Goal: Transaction & Acquisition: Purchase product/service

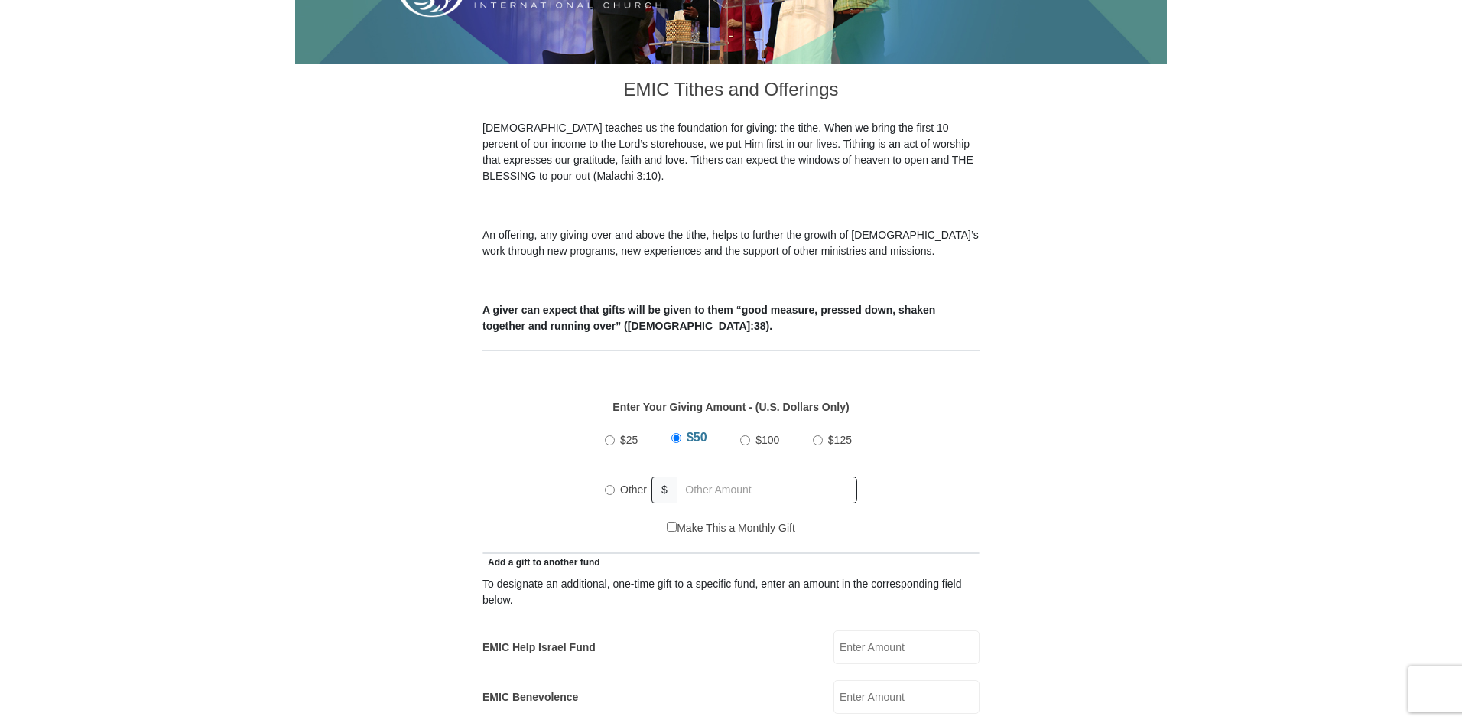
scroll to position [382, 0]
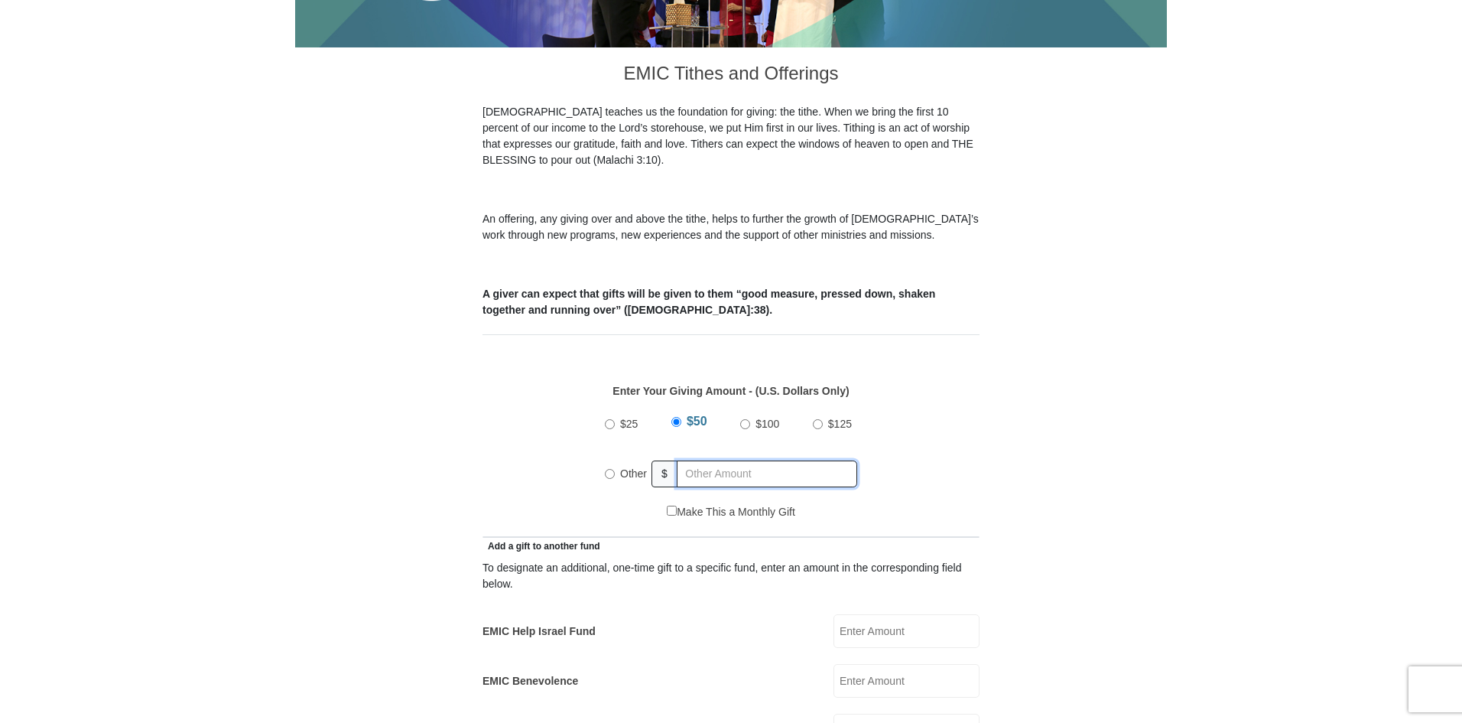
radio input "true"
click at [768, 460] on input "text" at bounding box center [769, 473] width 175 height 27
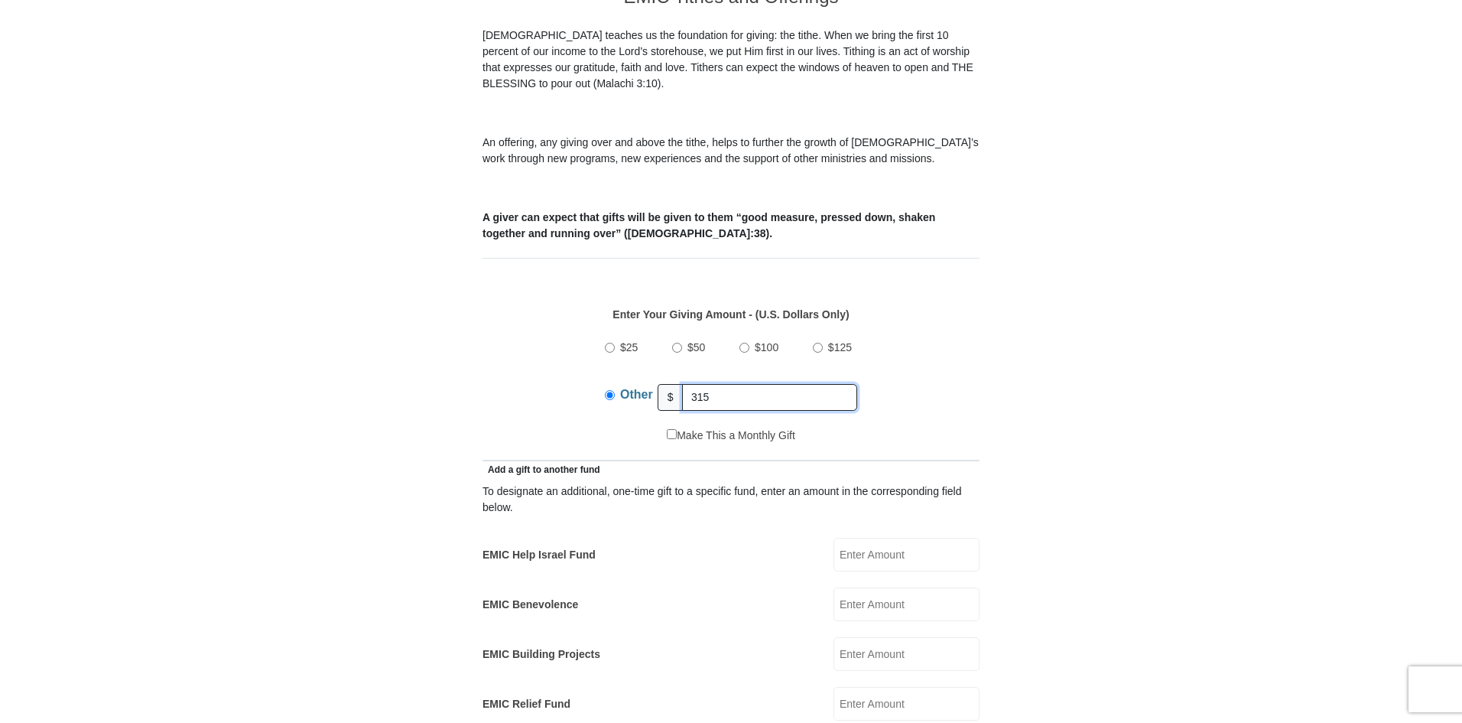
scroll to position [535, 0]
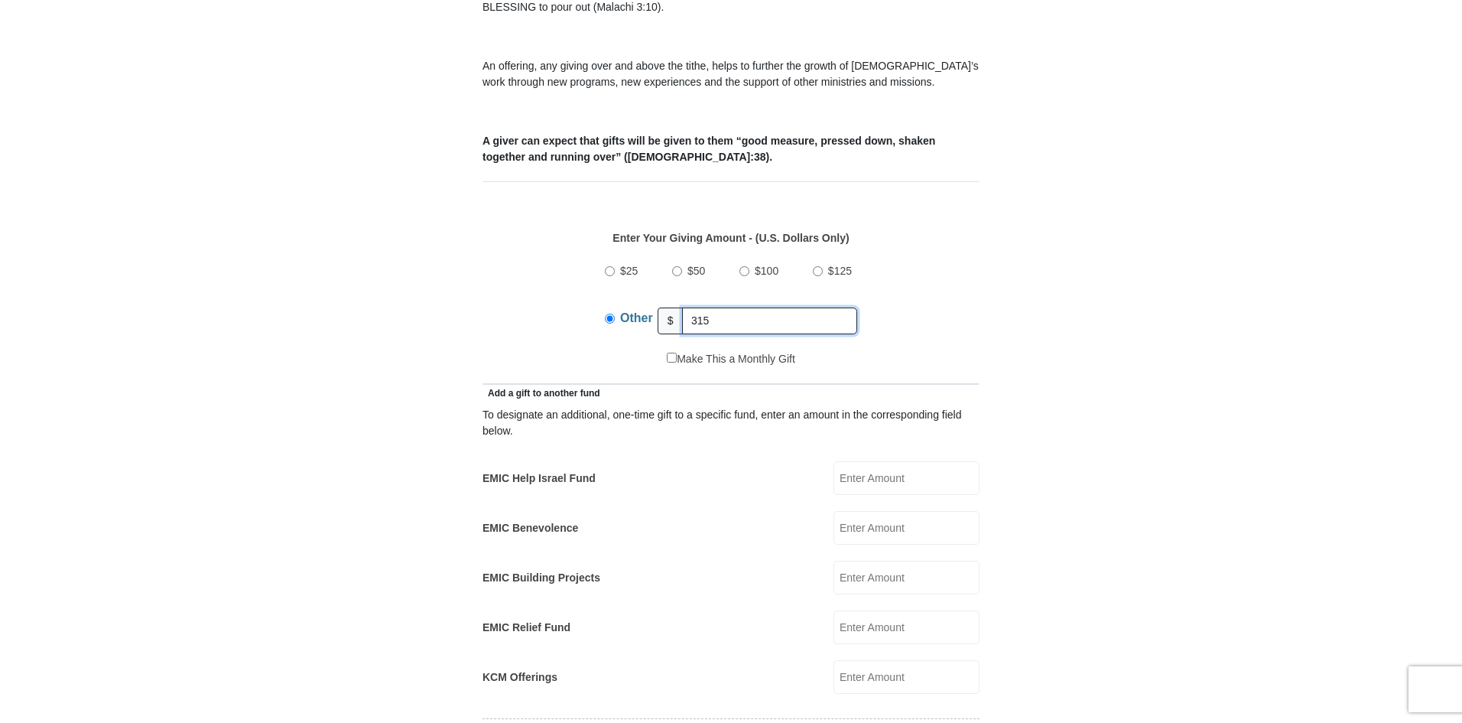
type input "315"
click at [906, 468] on input "EMIC Help Israel Fund" at bounding box center [906, 478] width 146 height 34
type input "5"
click at [742, 307] on input "315" at bounding box center [769, 320] width 175 height 27
type input "316"
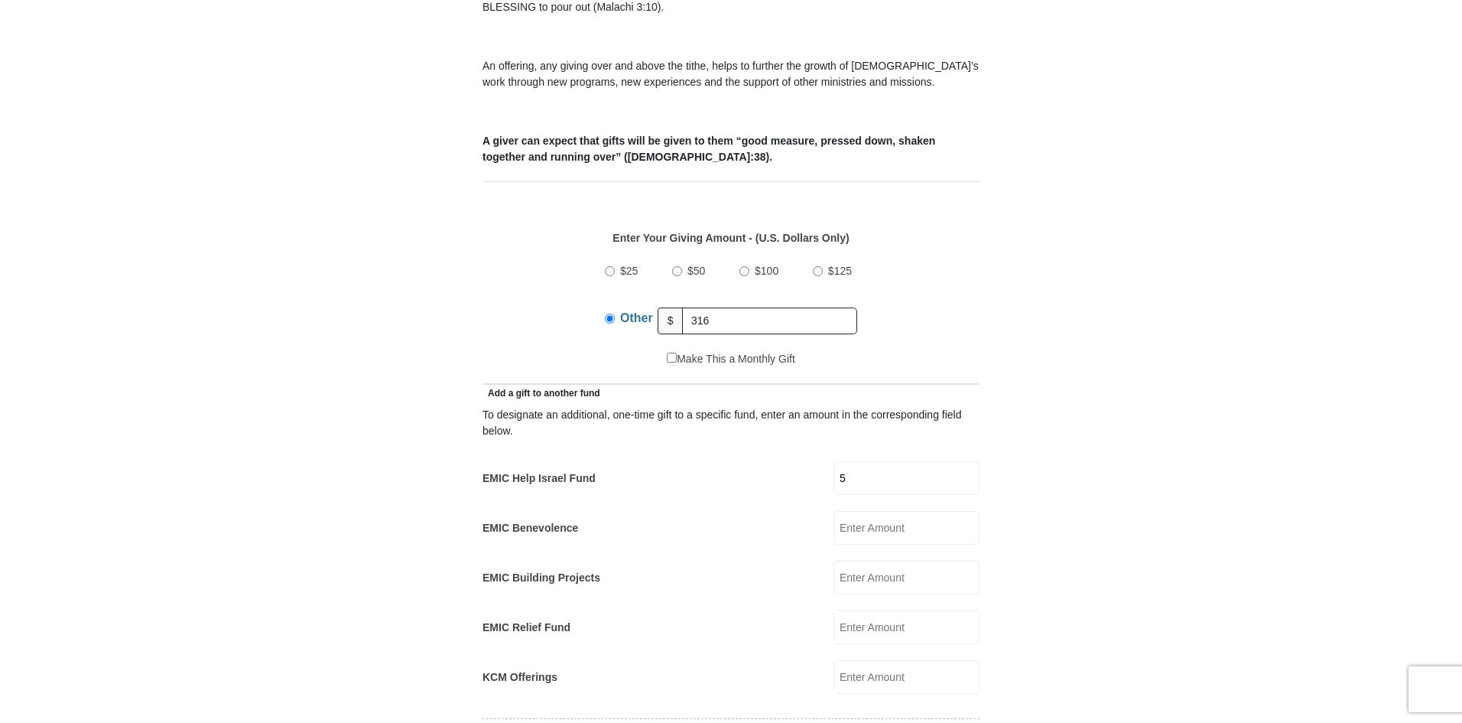
drag, startPoint x: 1142, startPoint y: 298, endPoint x: 1113, endPoint y: 265, distance: 44.5
click at [1144, 297] on form "[GEOGRAPHIC_DATA][DEMOGRAPHIC_DATA] Online Giving Because of gifts like yours, …" at bounding box center [731, 657] width 872 height 2262
click at [872, 461] on input "5" at bounding box center [906, 478] width 146 height 34
type input "4"
drag, startPoint x: 1142, startPoint y: 382, endPoint x: 1147, endPoint y: 372, distance: 12.0
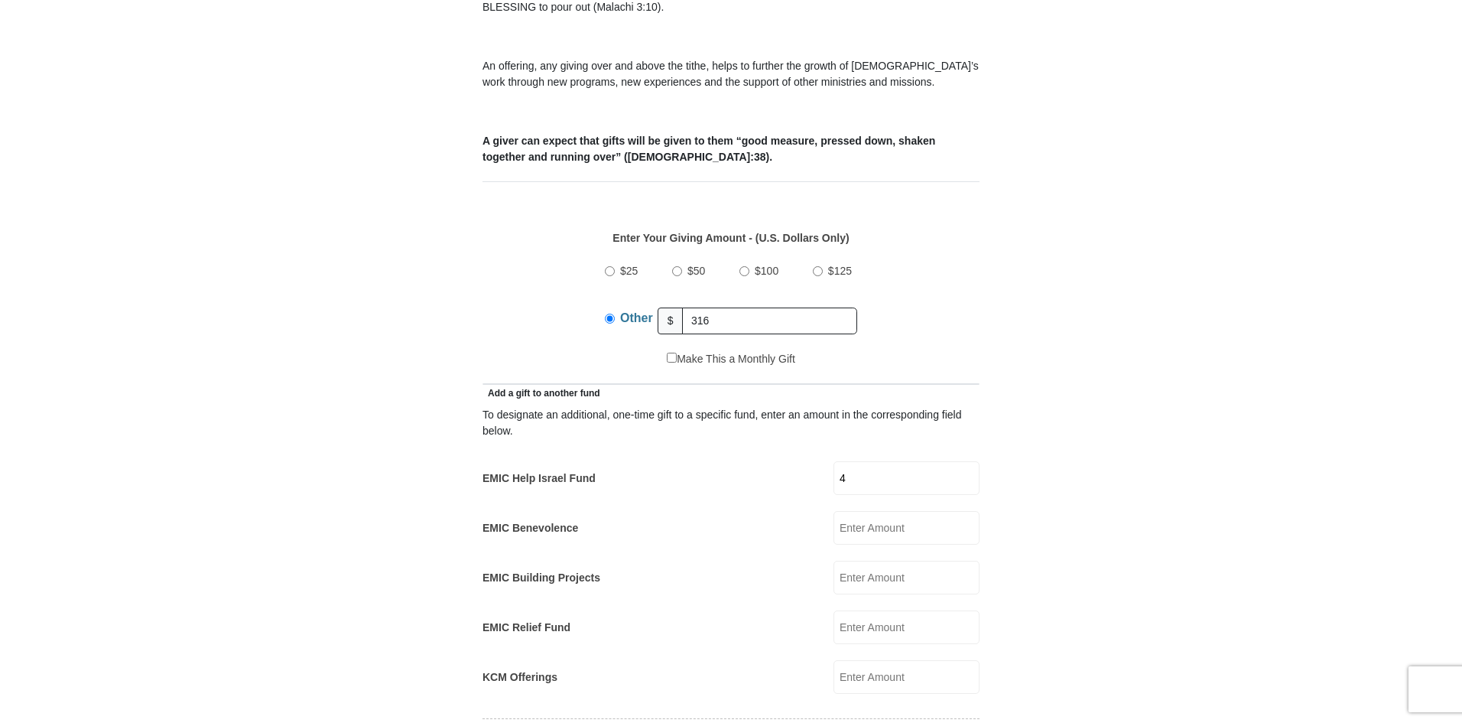
click at [1145, 379] on form "Eagle Mountain International Church Online Giving Because of gifts like yours, …" at bounding box center [731, 657] width 872 height 2262
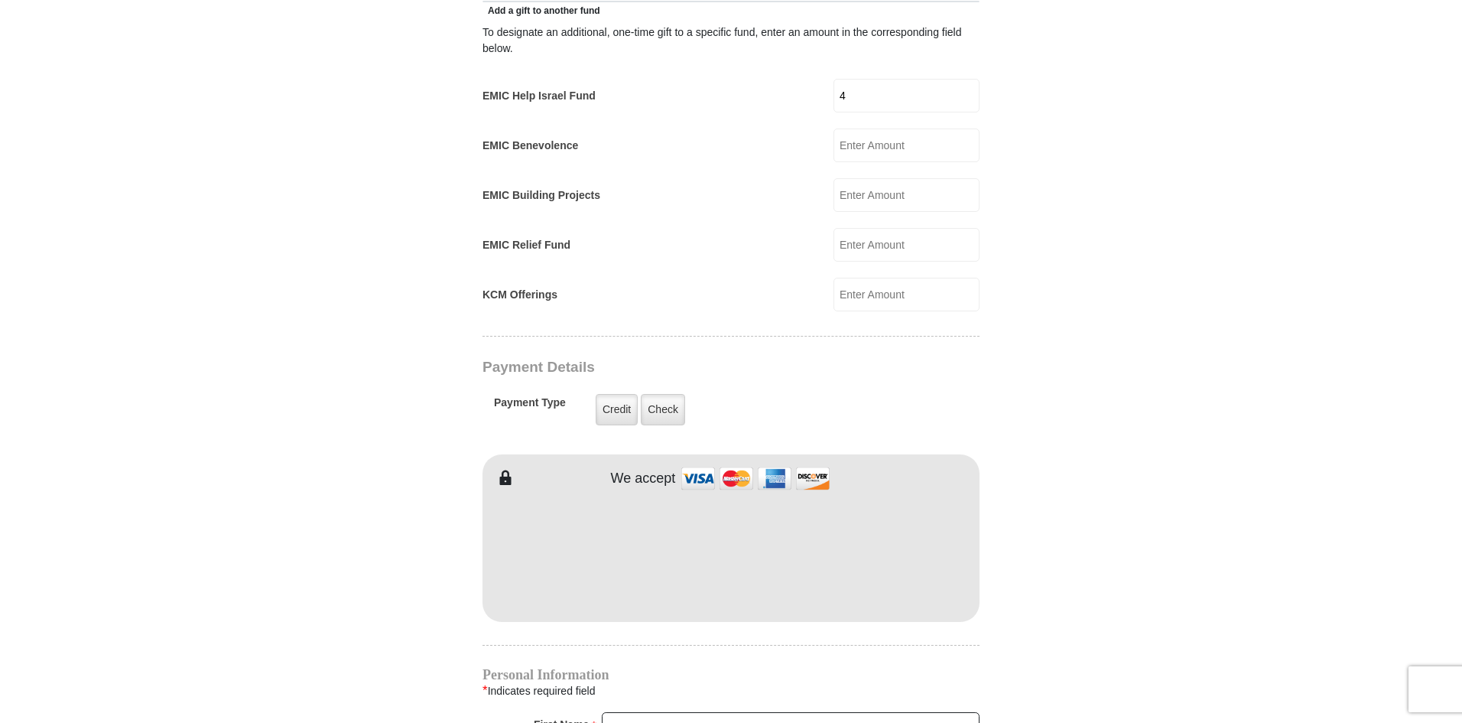
scroll to position [994, 0]
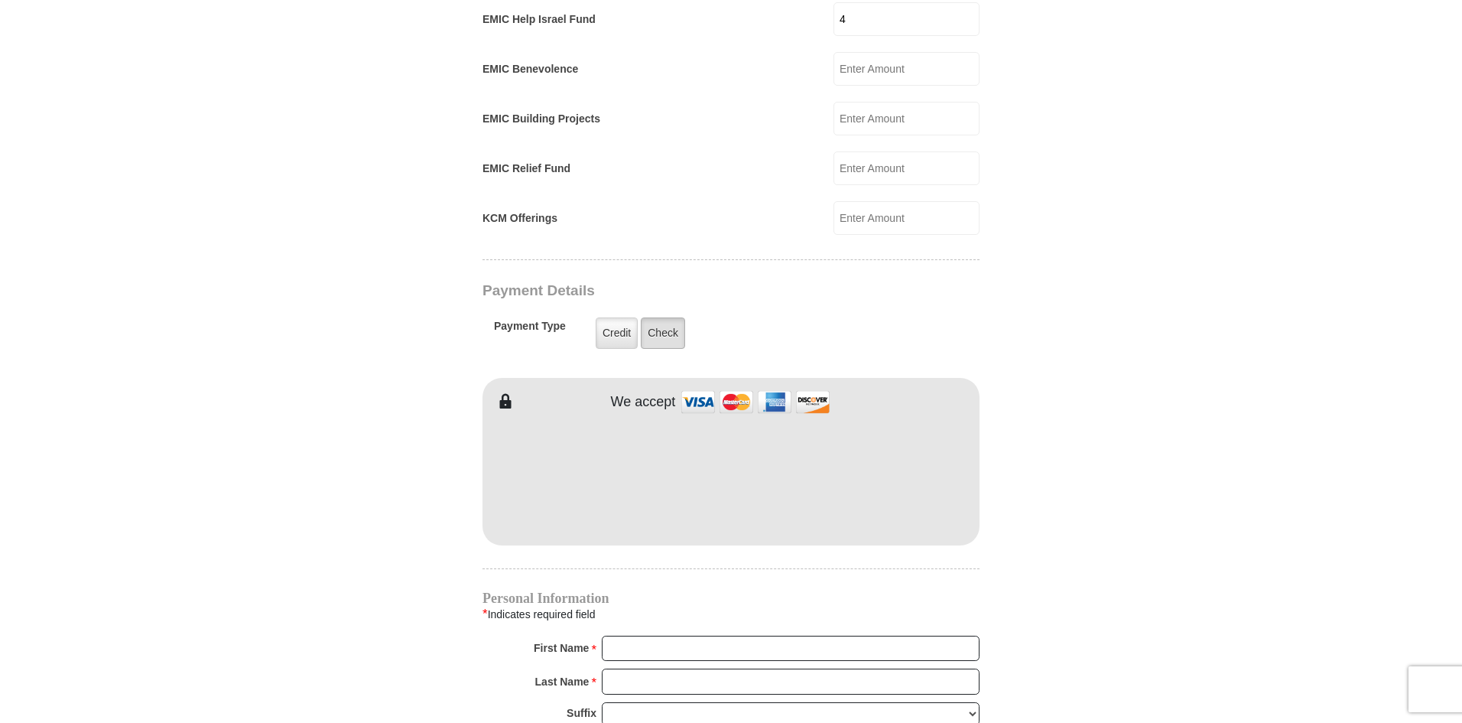
click at [663, 325] on label "Check" at bounding box center [663, 332] width 44 height 31
click at [0, 0] on input "Check" at bounding box center [0, 0] width 0 height 0
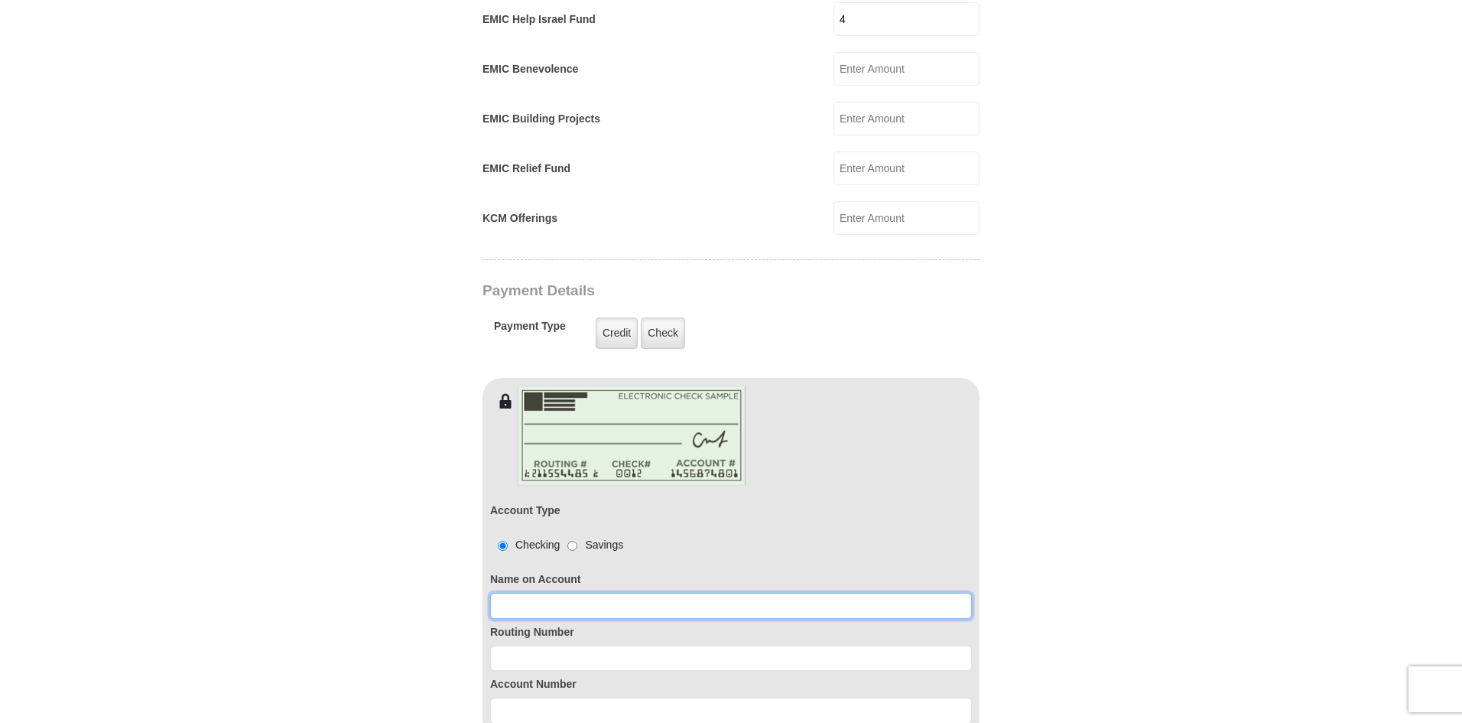
click at [736, 593] on input at bounding box center [731, 606] width 482 height 26
type input "Amanda K Gustavsson"
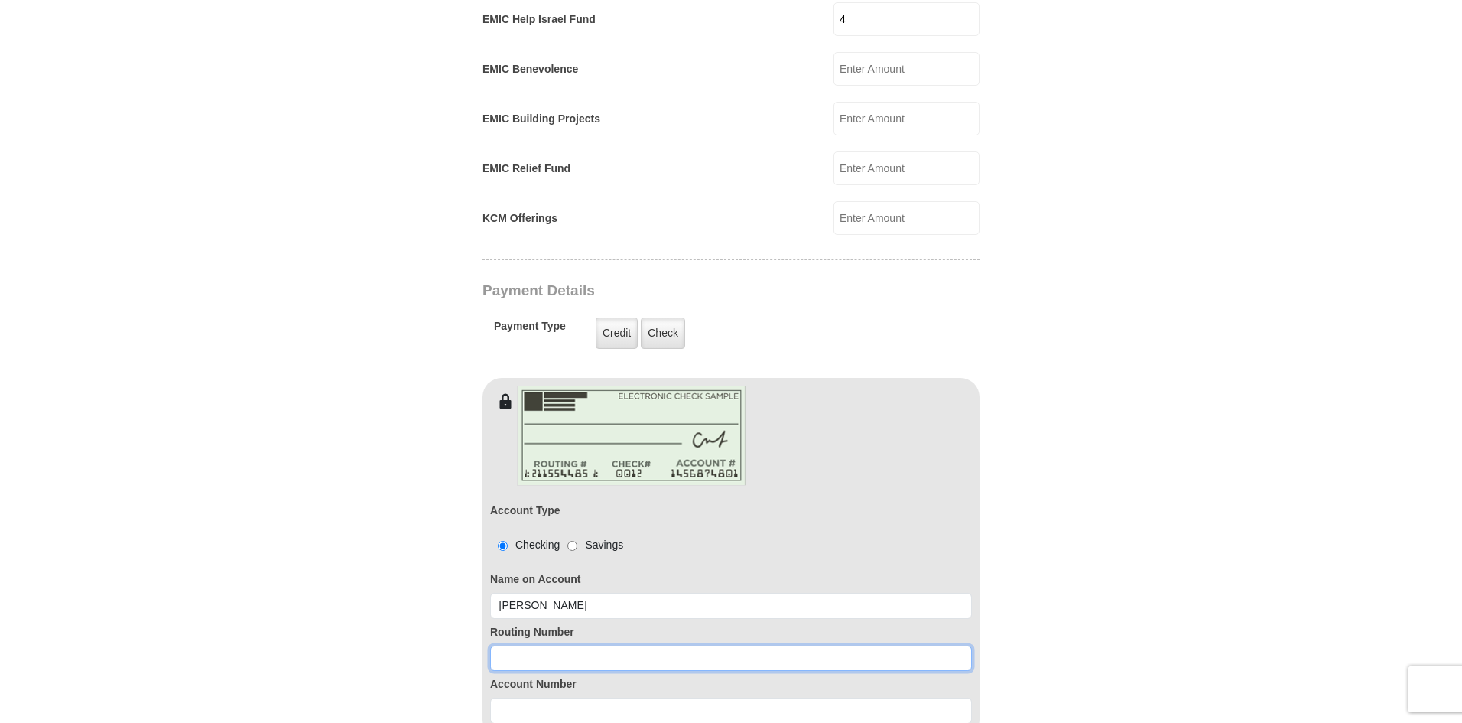
click at [707, 648] on input at bounding box center [731, 658] width 482 height 26
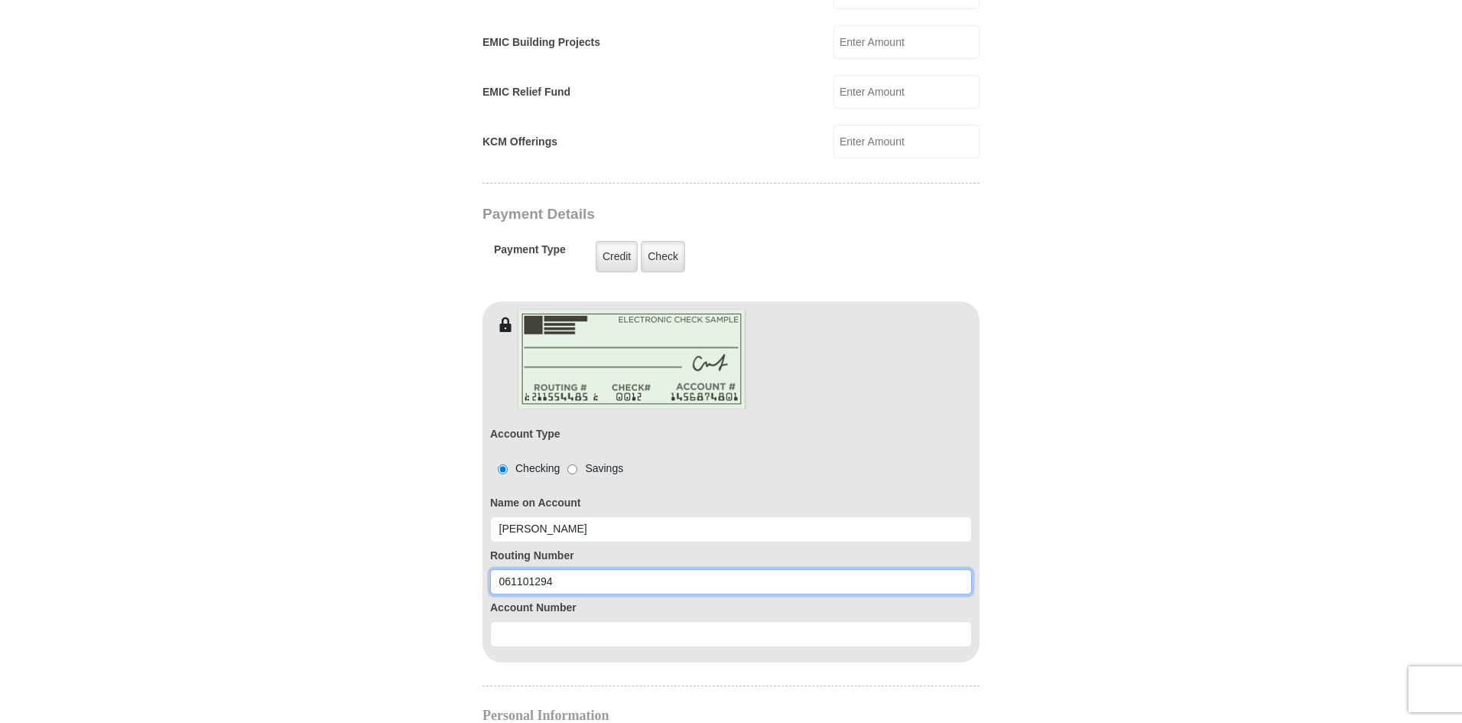
type input "061101294"
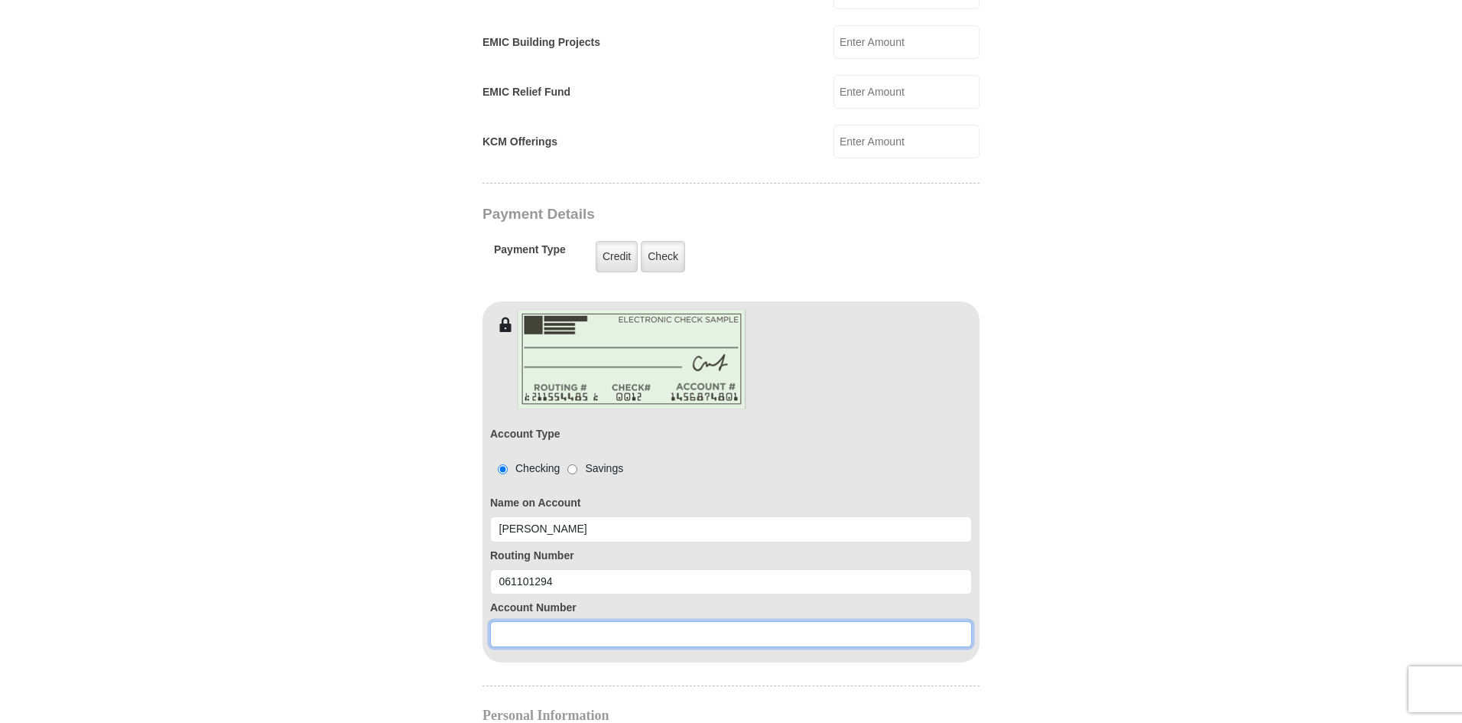
click at [658, 626] on input at bounding box center [731, 634] width 482 height 26
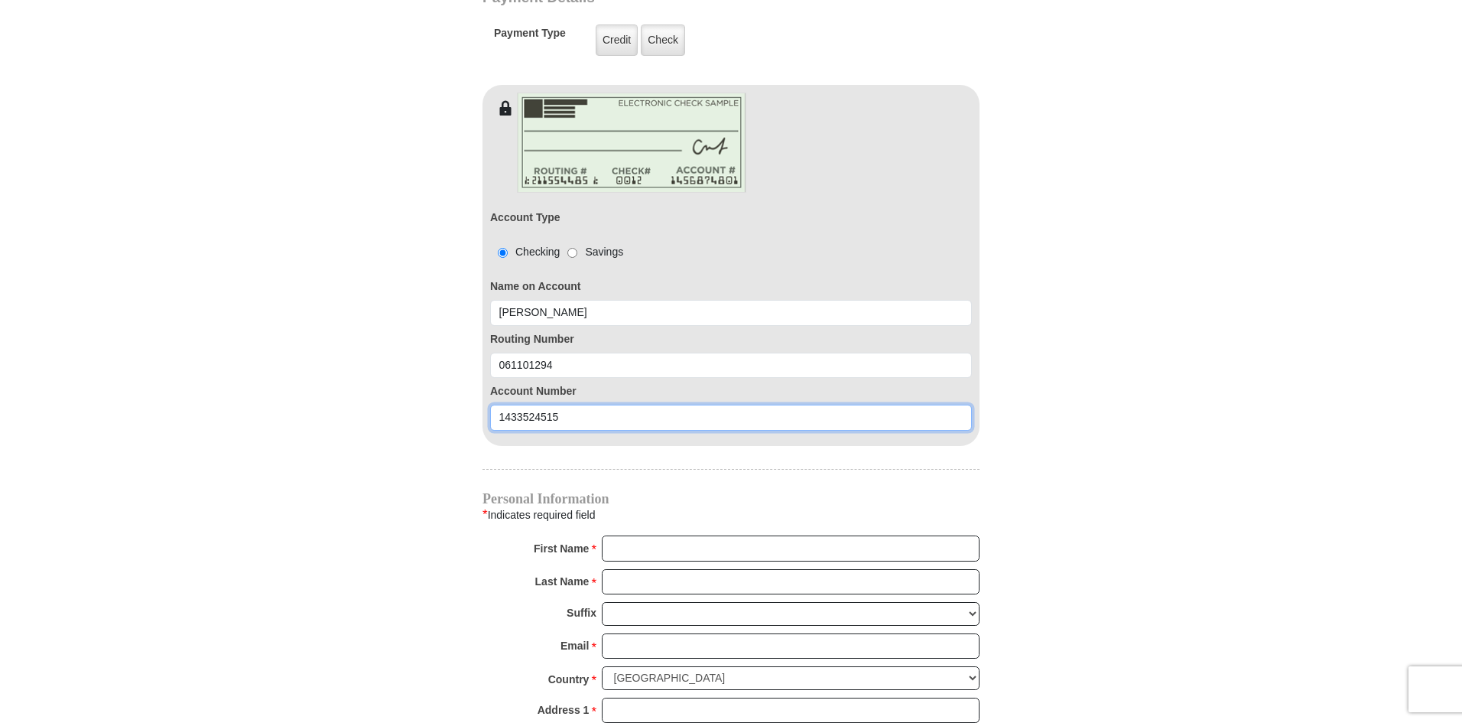
scroll to position [1300, 0]
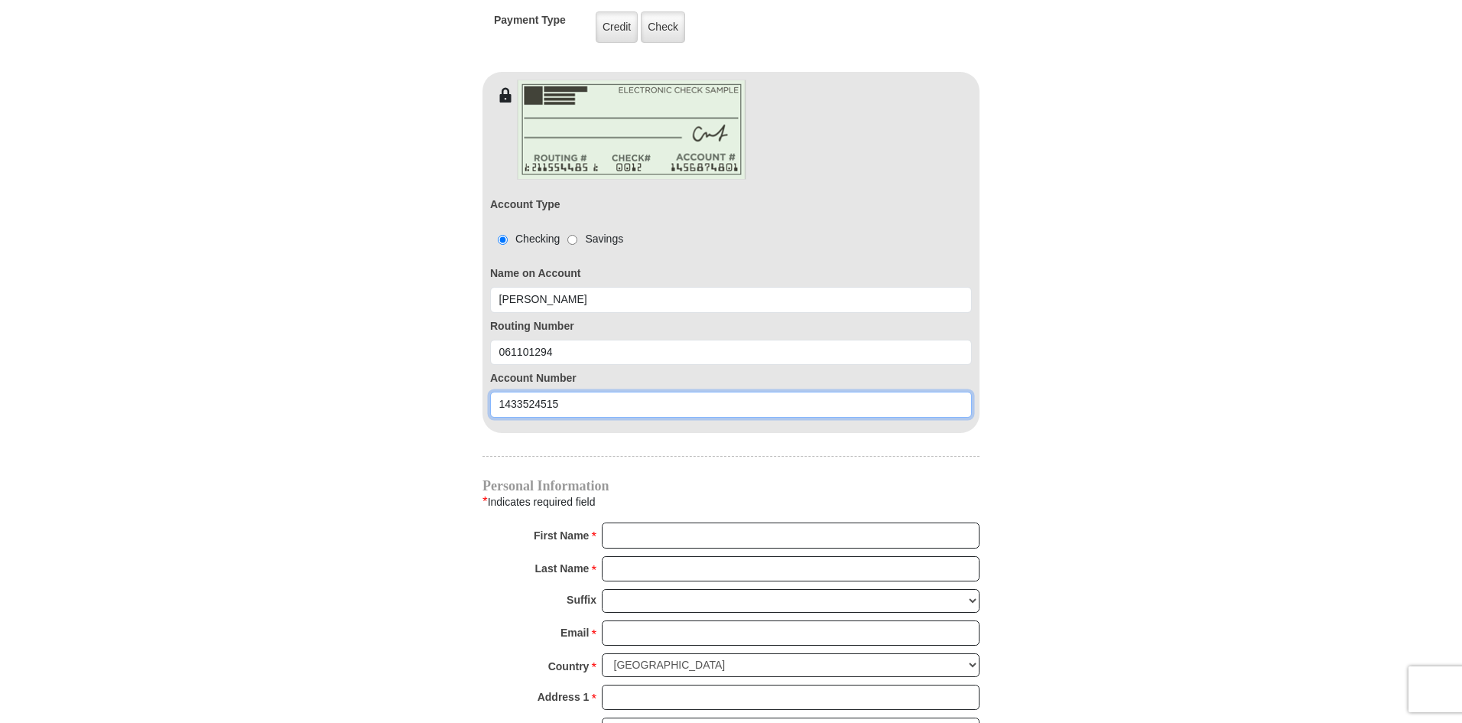
type input "1433524515"
click at [674, 522] on input "First Name *" at bounding box center [791, 535] width 378 height 26
type input "Amanda"
type input "Gustavsson"
type input "noahark21@hotmail.com"
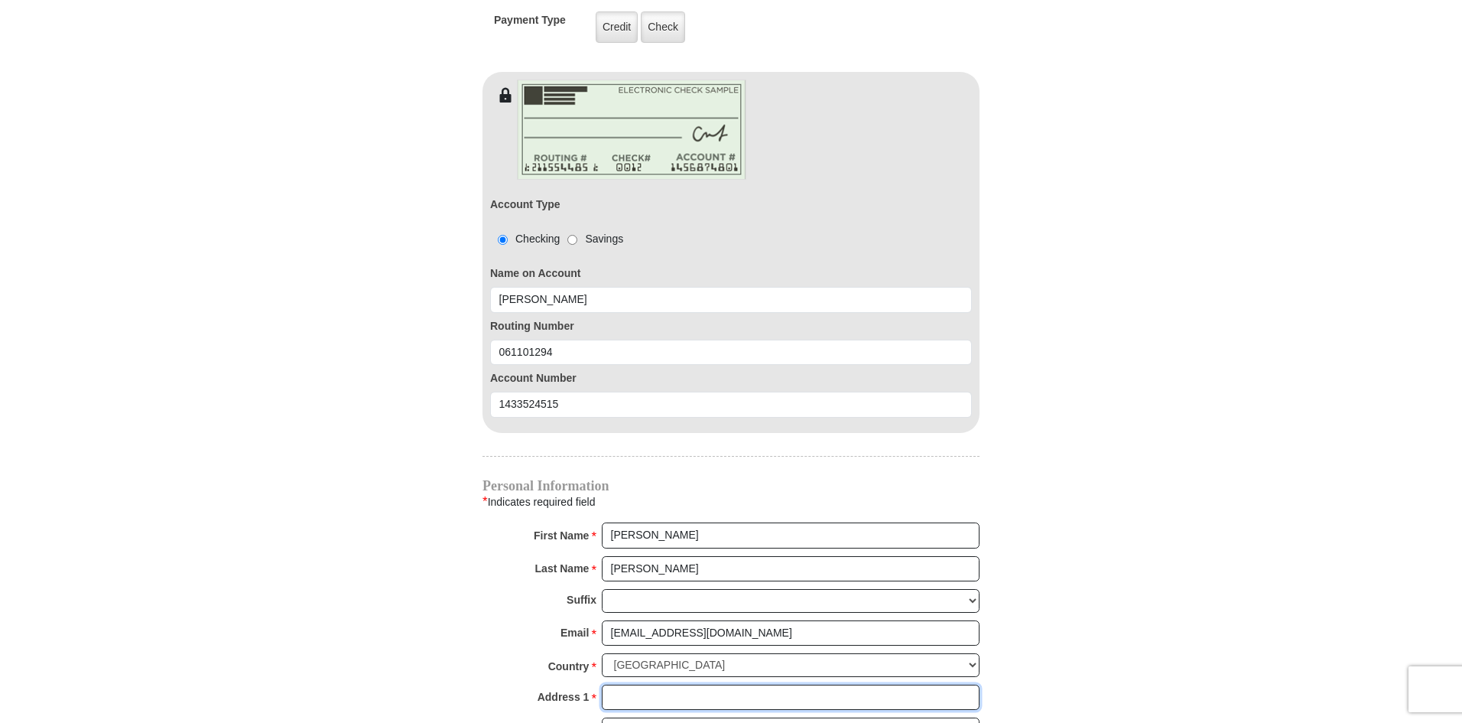
type input "2327 Loowit Falls Drive"
type input "Braselton"
select select "GA"
type input "30517"
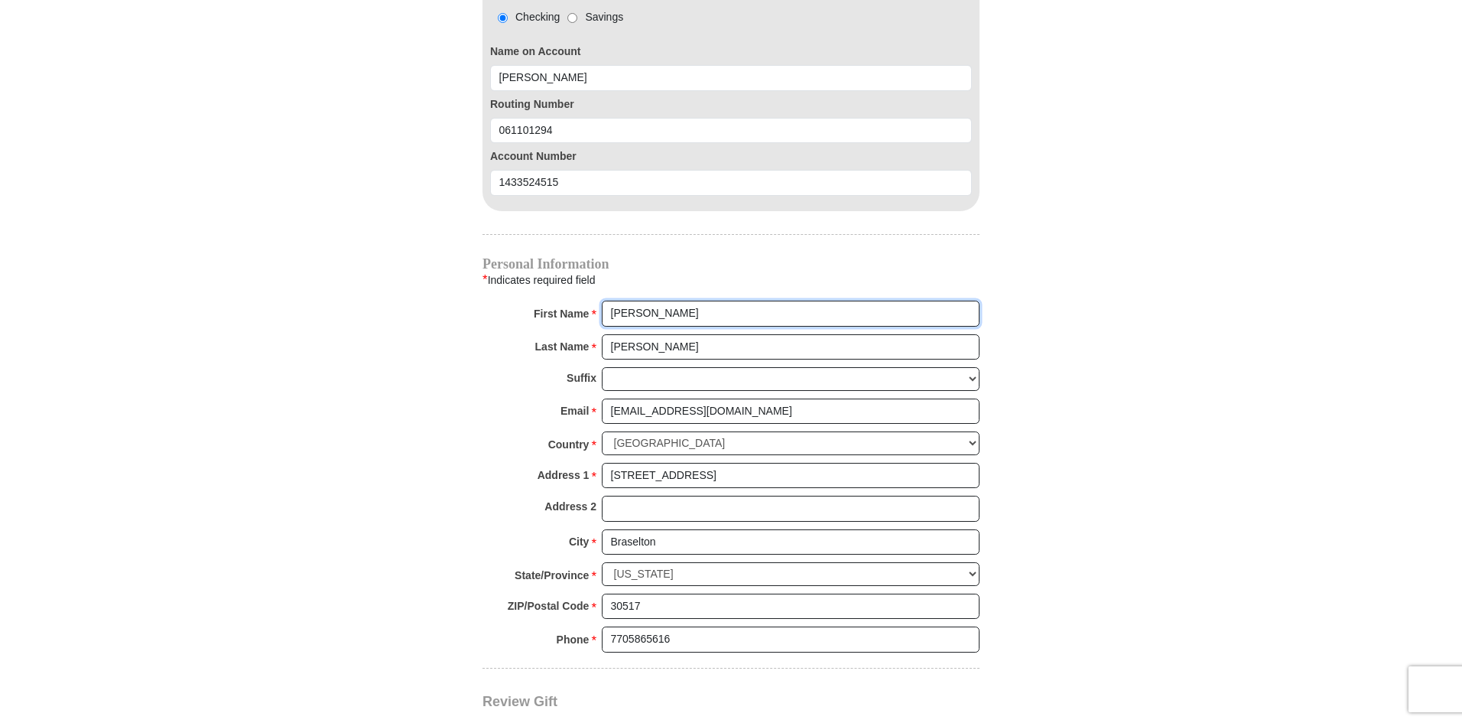
scroll to position [1529, 0]
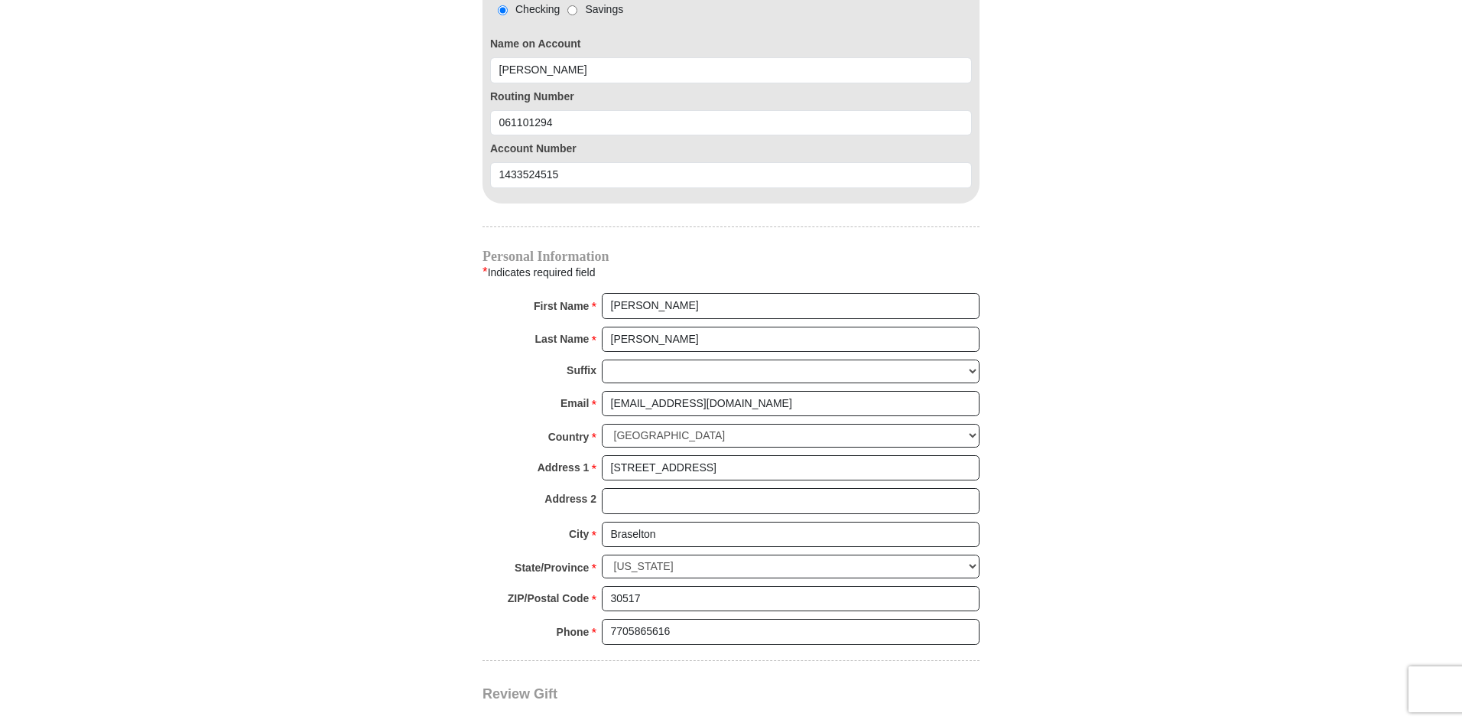
drag, startPoint x: 711, startPoint y: 626, endPoint x: 711, endPoint y: 618, distance: 8.4
click at [711, 625] on div "Phone * * 7705865616 Please enter Phone Number Please enter Phone" at bounding box center [730, 636] width 497 height 34
click at [711, 619] on input "7705865616" at bounding box center [791, 632] width 378 height 26
type input "8032157912"
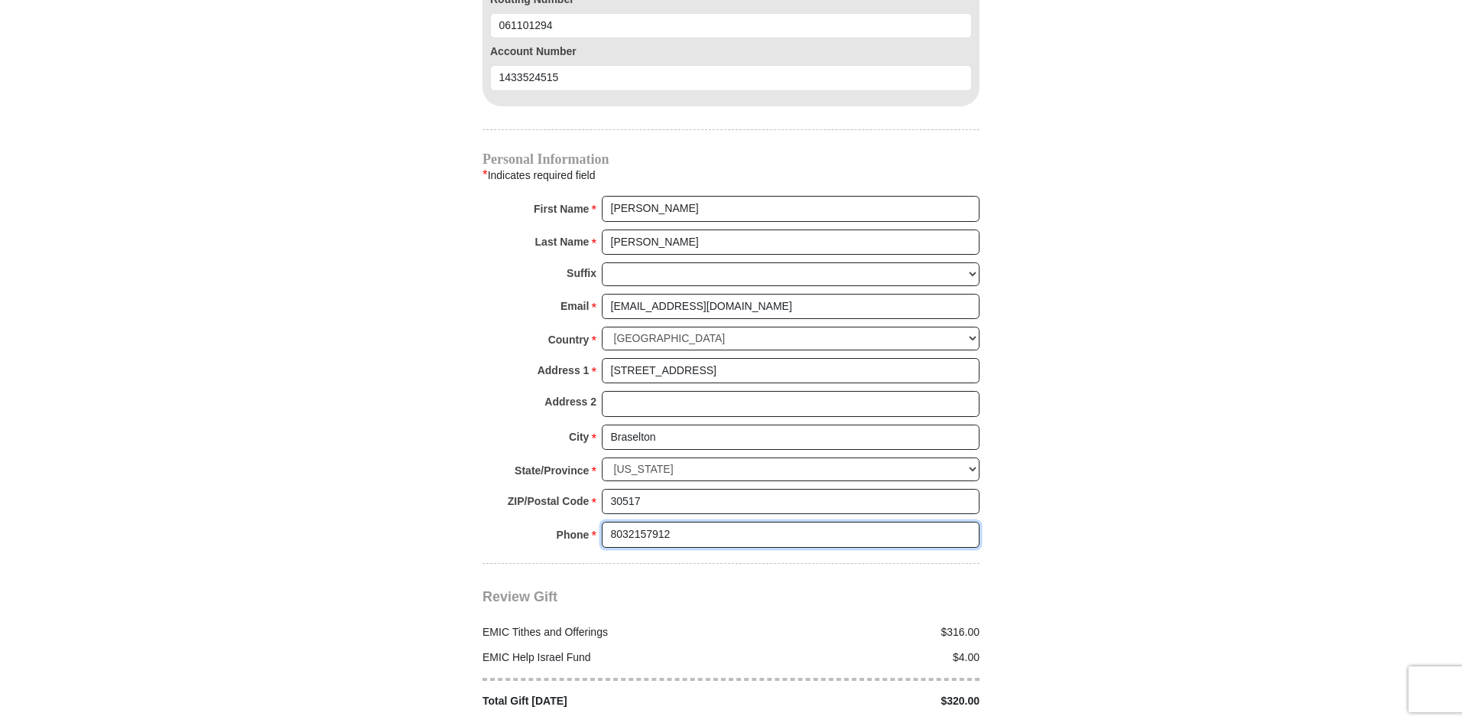
scroll to position [1759, 0]
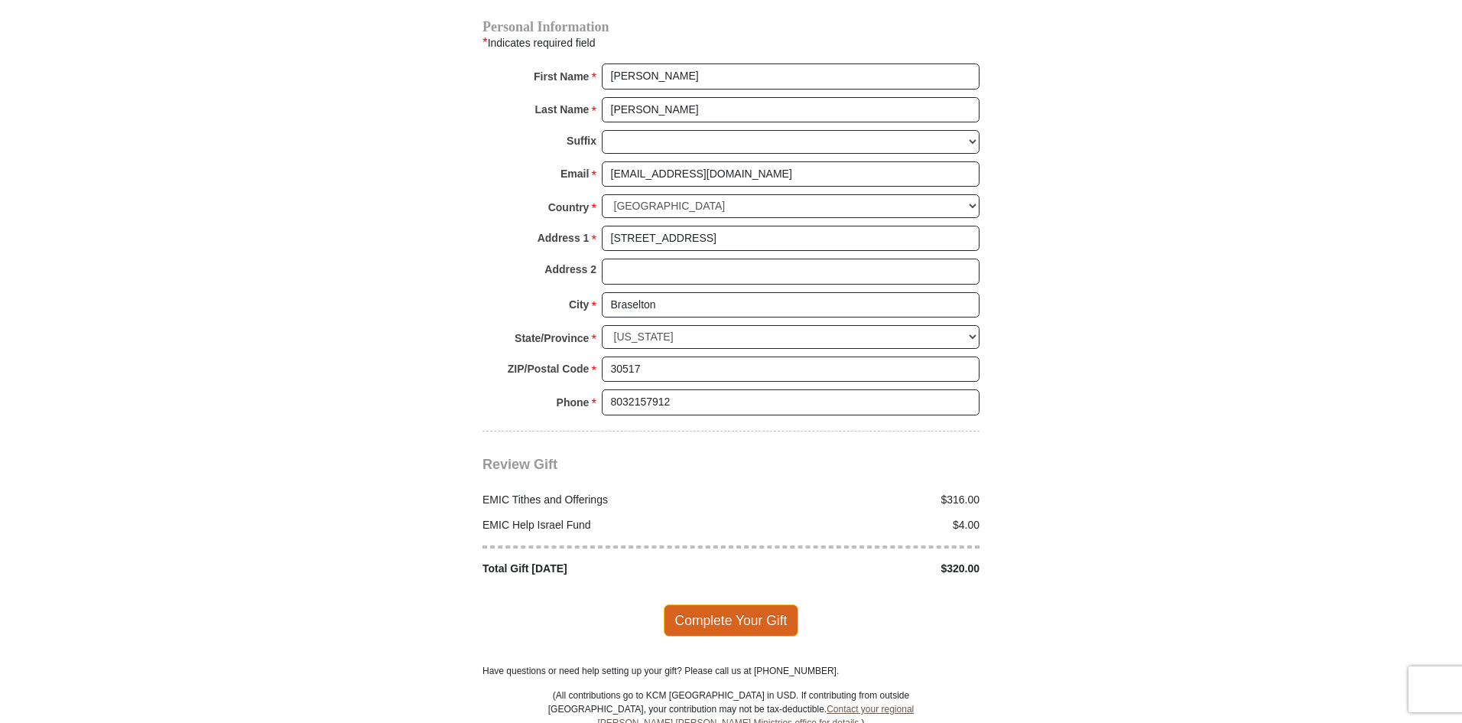
click at [739, 607] on span "Complete Your Gift" at bounding box center [731, 620] width 135 height 32
